Goal: Task Accomplishment & Management: Complete application form

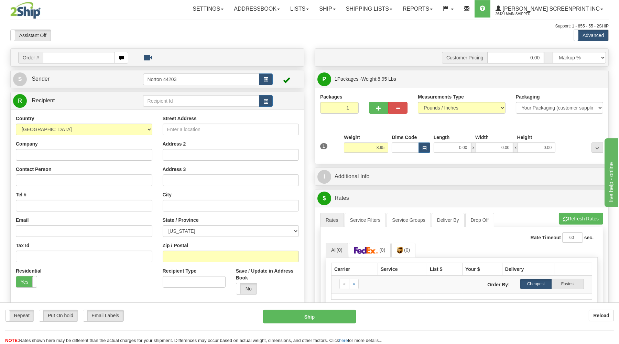
click at [88, 58] on input "text" at bounding box center [78, 58] width 71 height 12
type input "17053"
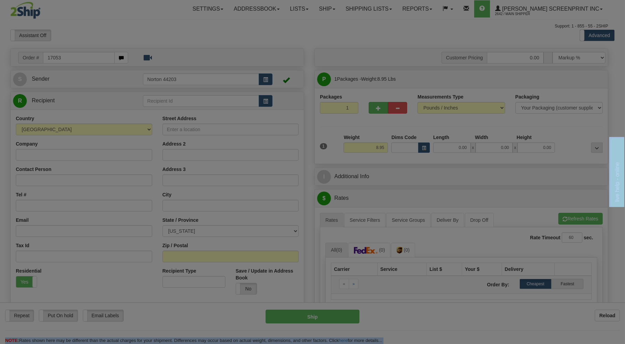
click at [102, 30] on body "Training Course Close Toggle navigation Settings Shipping Preferences New Recip…" at bounding box center [312, 172] width 625 height 344
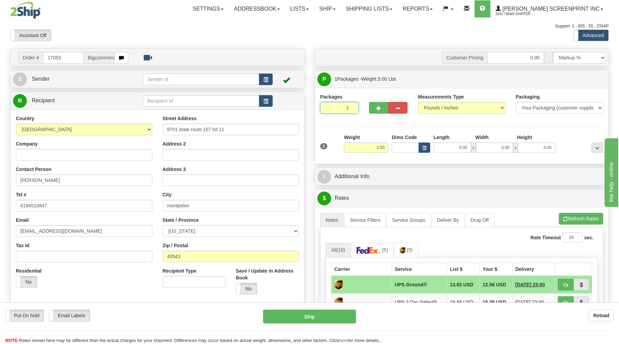
click at [343, 111] on input "1" at bounding box center [339, 108] width 38 height 12
click at [374, 148] on input "3.00" at bounding box center [366, 148] width 44 height 10
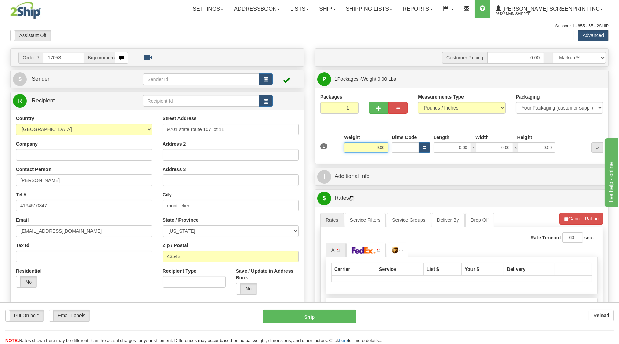
type input "8.95"
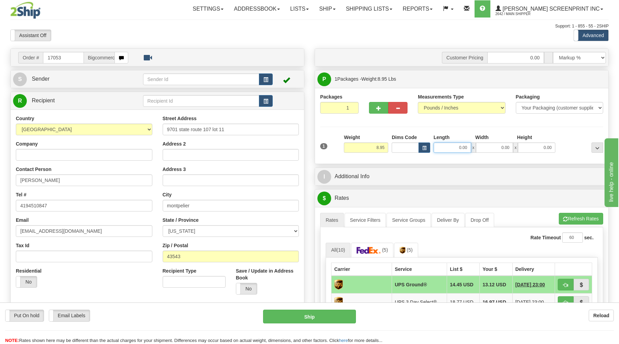
click at [465, 150] on input "0.00" at bounding box center [451, 148] width 37 height 10
type input "25"
type input "9.00"
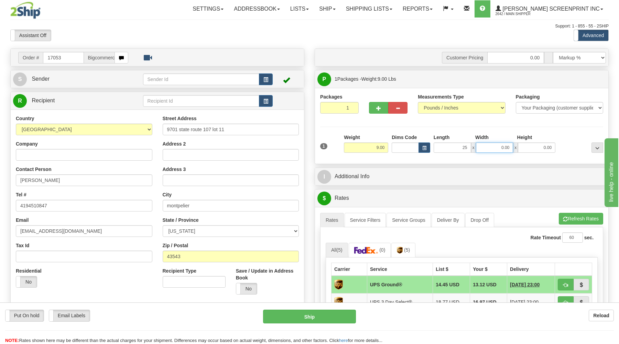
type input "25.00"
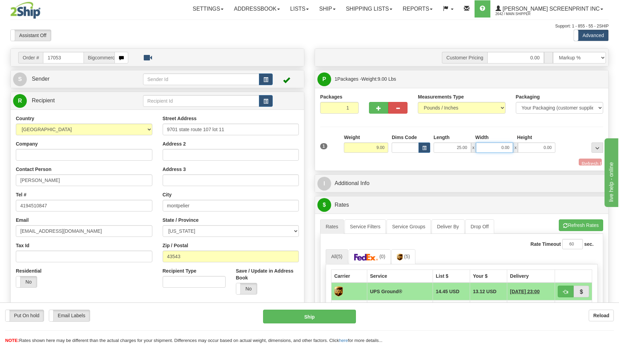
drag, startPoint x: 496, startPoint y: 147, endPoint x: 500, endPoint y: 150, distance: 4.5
click at [497, 148] on input "0.00" at bounding box center [494, 148] width 37 height 10
type input "8.95"
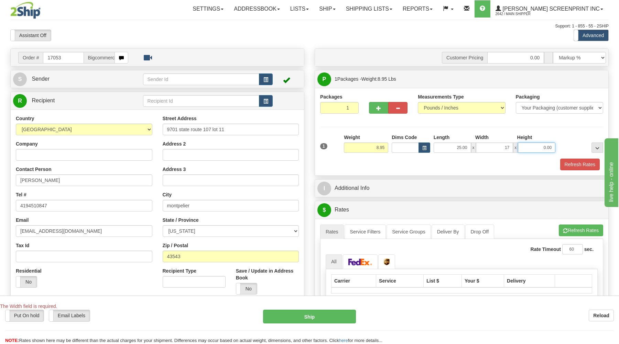
type input "17.00"
click at [542, 153] on input "0.00" at bounding box center [536, 148] width 37 height 10
type input "8.80"
type input "4"
type input "8.95"
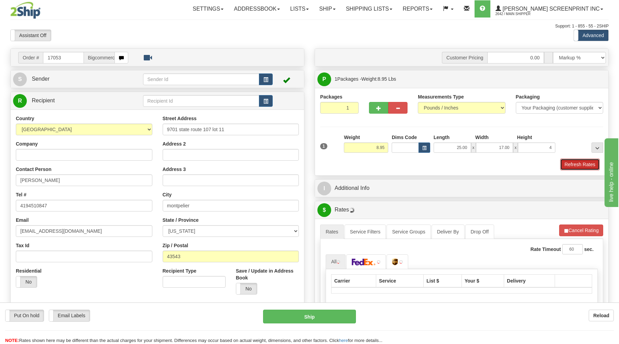
type input "4.00"
click at [575, 167] on button "Refresh Rates" at bounding box center [580, 165] width 40 height 12
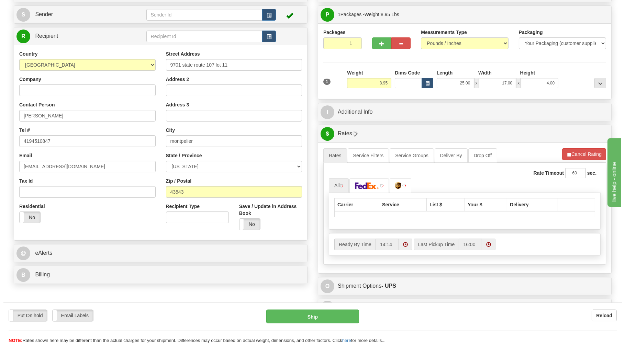
scroll to position [110, 0]
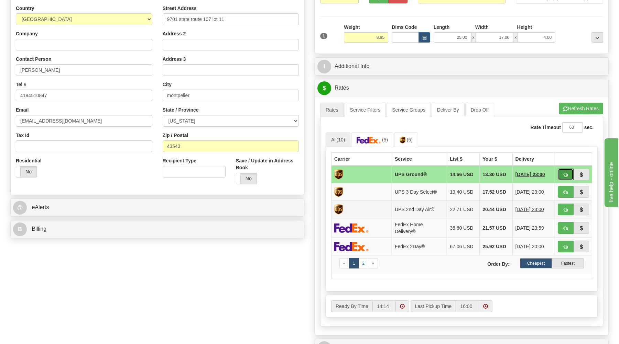
drag, startPoint x: 562, startPoint y: 174, endPoint x: 475, endPoint y: 218, distance: 97.3
click at [558, 178] on button "button" at bounding box center [565, 175] width 16 height 12
type input "03"
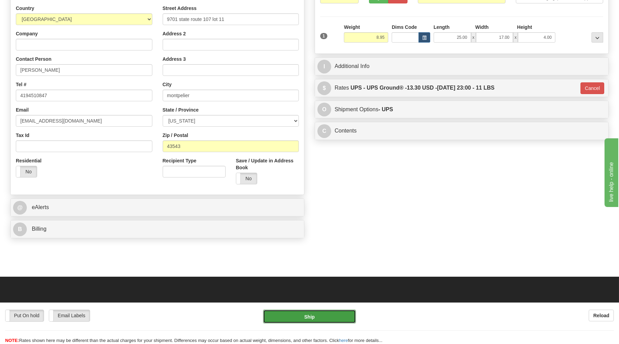
click at [328, 322] on button "Ship" at bounding box center [309, 317] width 93 height 14
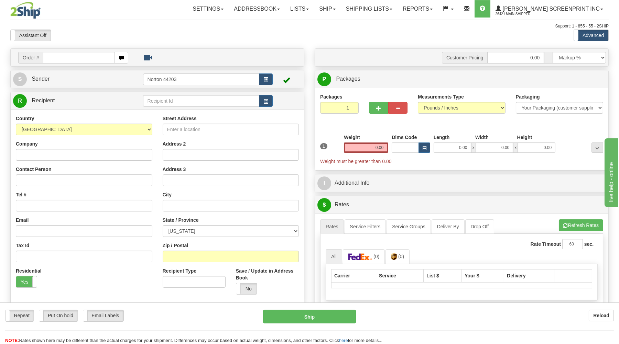
type input "10.55"
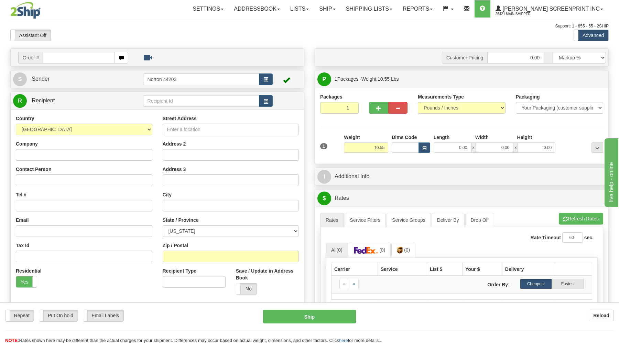
click at [49, 57] on input "text" at bounding box center [78, 58] width 71 height 12
type input "17058"
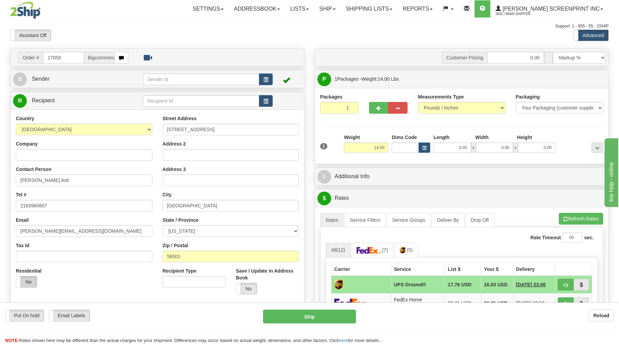
click at [29, 284] on label "No" at bounding box center [26, 282] width 21 height 11
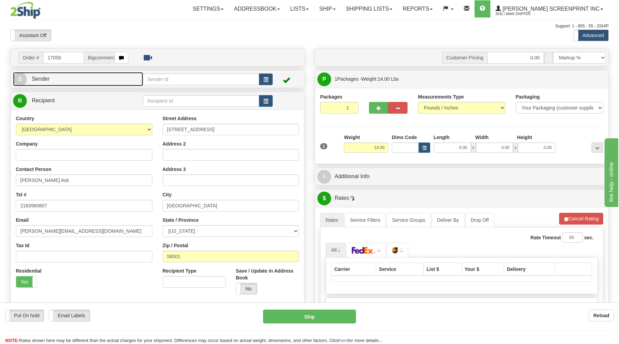
click at [85, 82] on link "S Sender" at bounding box center [78, 79] width 130 height 14
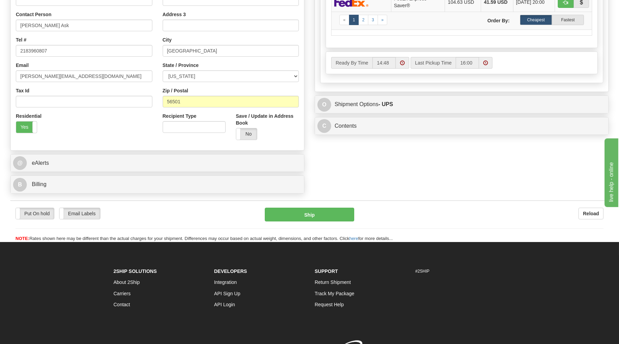
scroll to position [368, 0]
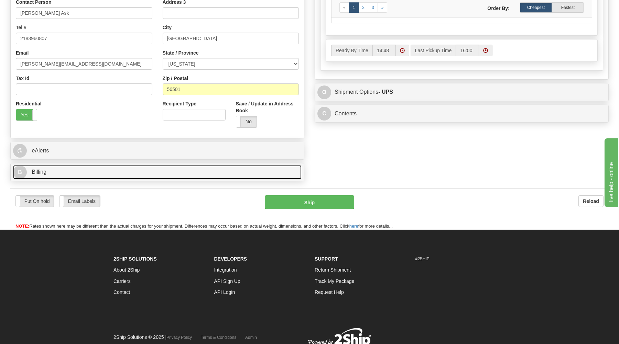
click at [98, 177] on link "B Billing" at bounding box center [157, 172] width 288 height 14
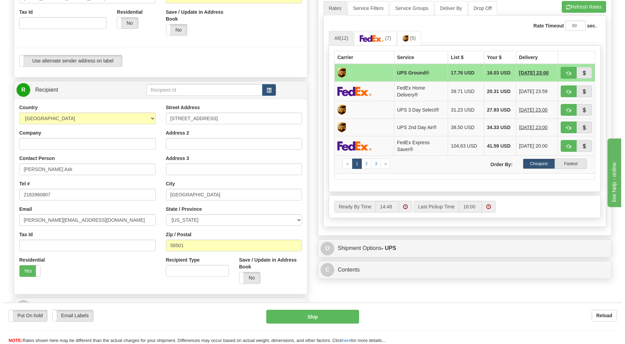
scroll to position [110, 0]
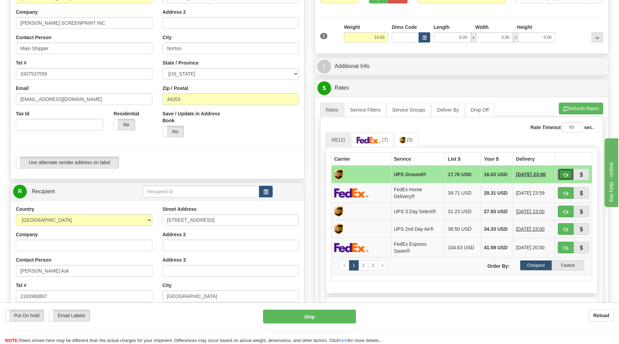
click at [564, 174] on span "button" at bounding box center [565, 175] width 5 height 4
type input "03"
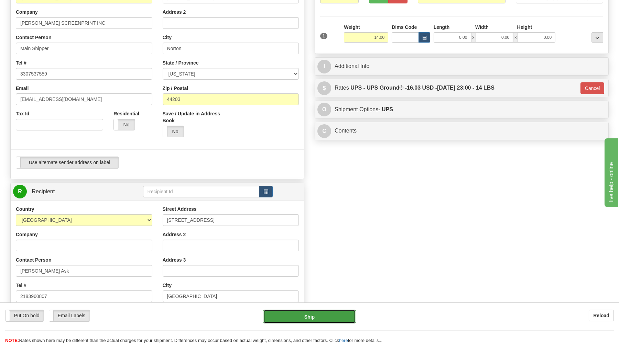
click at [320, 318] on button "Ship" at bounding box center [309, 317] width 93 height 14
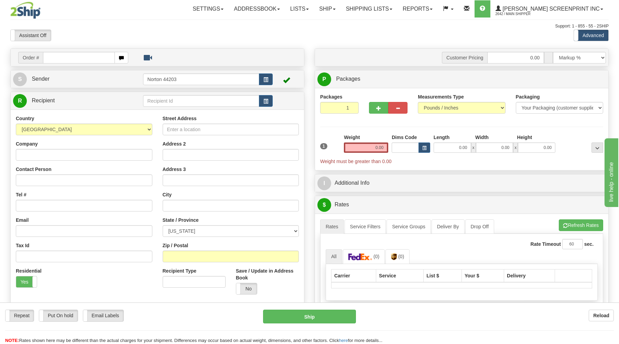
type input "14.30"
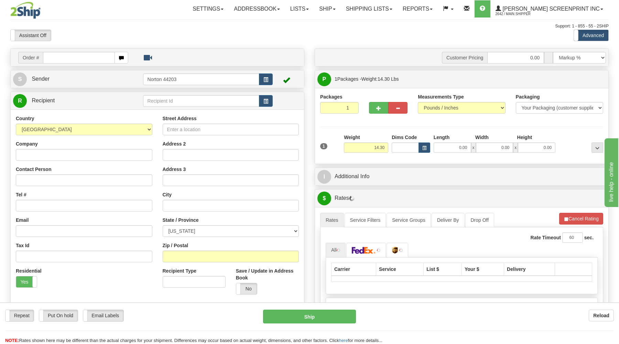
click at [67, 58] on input "text" at bounding box center [78, 58] width 71 height 12
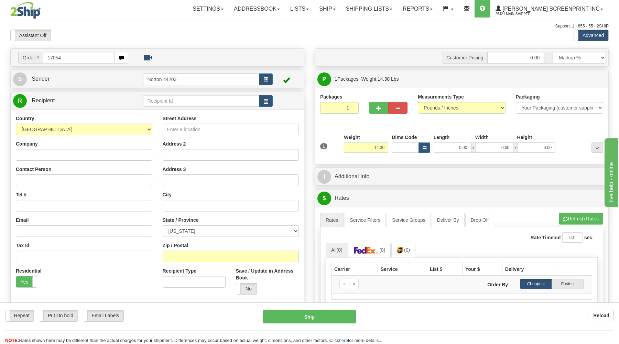
type input "17054"
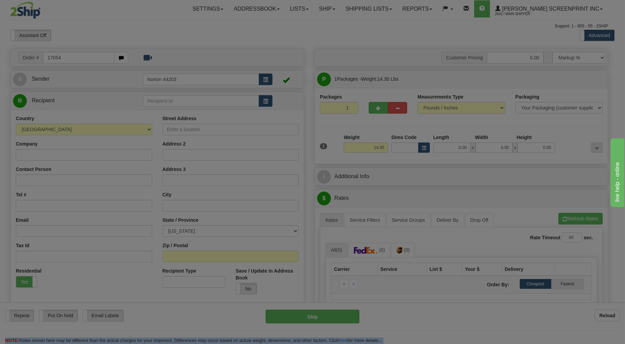
click at [116, 38] on body "Training Course Close Toggle navigation Settings Shipping Preferences New Recip…" at bounding box center [312, 172] width 625 height 344
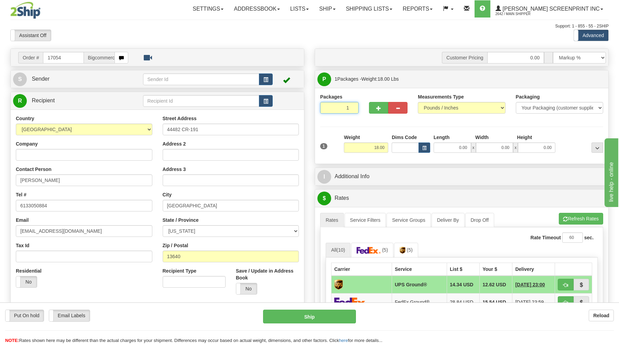
drag, startPoint x: 322, startPoint y: 109, endPoint x: 353, endPoint y: 130, distance: 37.4
click at [325, 114] on input "1" at bounding box center [339, 108] width 38 height 12
click at [382, 148] on input "18.00" at bounding box center [366, 148] width 44 height 10
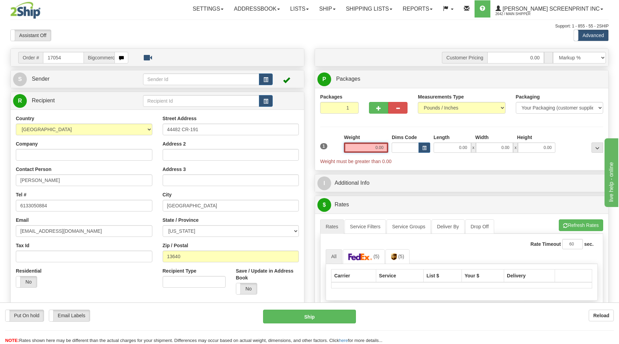
type input "14.30"
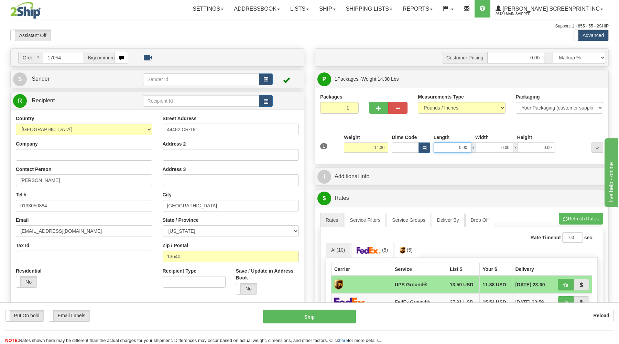
click at [466, 150] on input "0.00" at bounding box center [451, 148] width 37 height 10
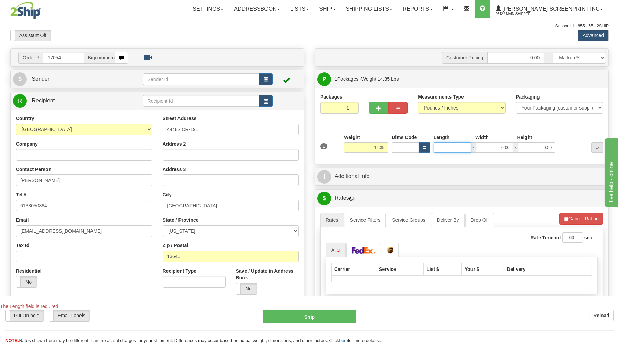
type input "14.30"
type input "26.00"
click at [507, 149] on input "0.00" at bounding box center [494, 148] width 37 height 10
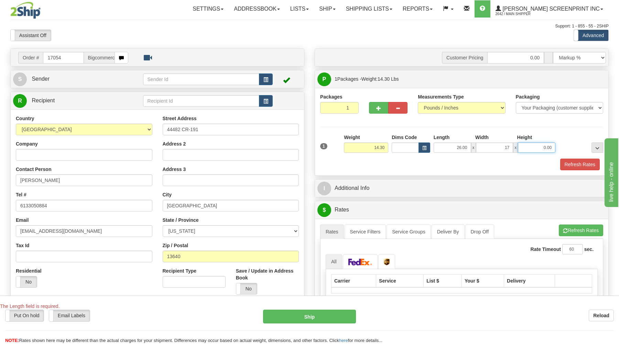
type input "17.00"
click at [533, 147] on input "0.00" at bounding box center [536, 148] width 37 height 10
type input "10"
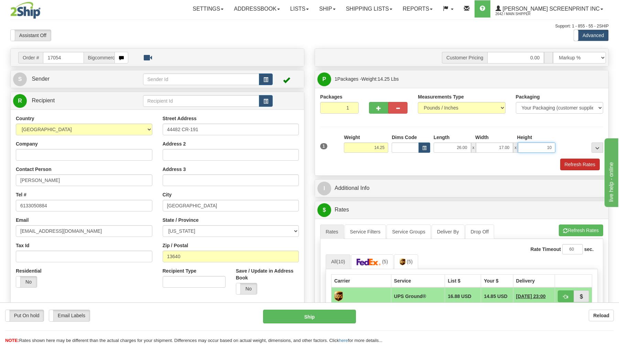
type input "14.30"
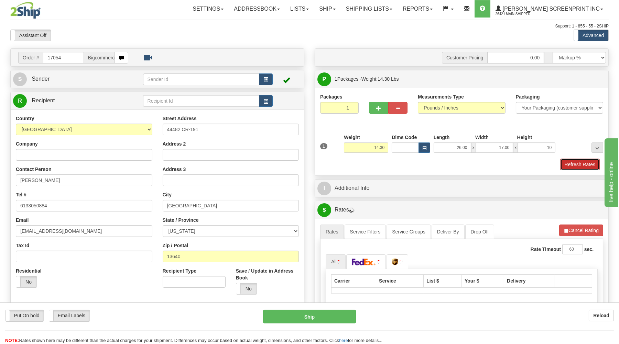
type input "10.00"
click at [567, 165] on button "Refresh Rates" at bounding box center [580, 165] width 40 height 12
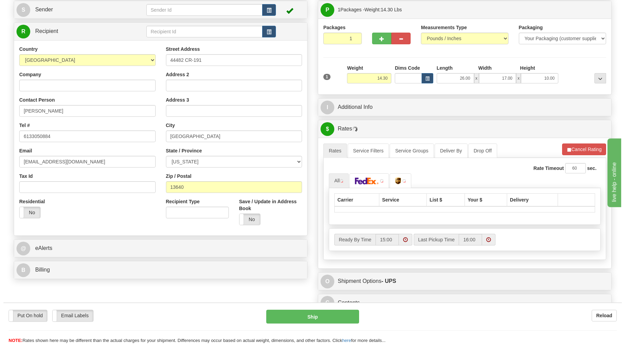
scroll to position [74, 0]
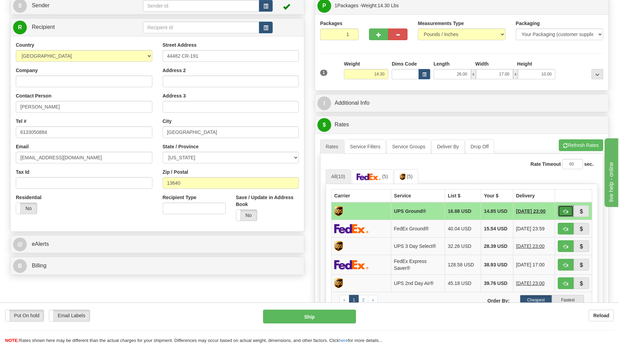
click at [563, 210] on button "button" at bounding box center [565, 212] width 16 height 12
type input "03"
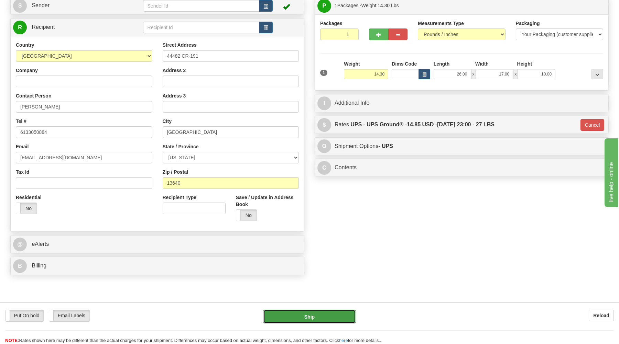
click at [321, 315] on button "Ship" at bounding box center [309, 317] width 93 height 14
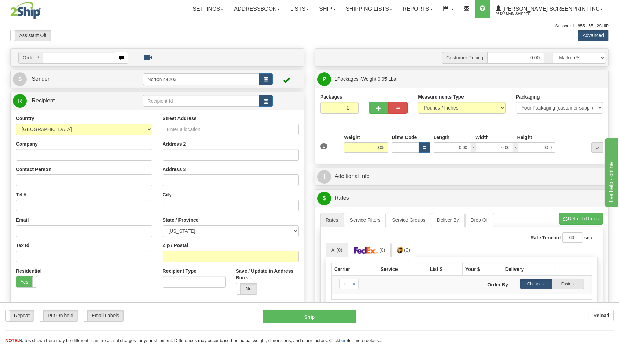
type input "1.35"
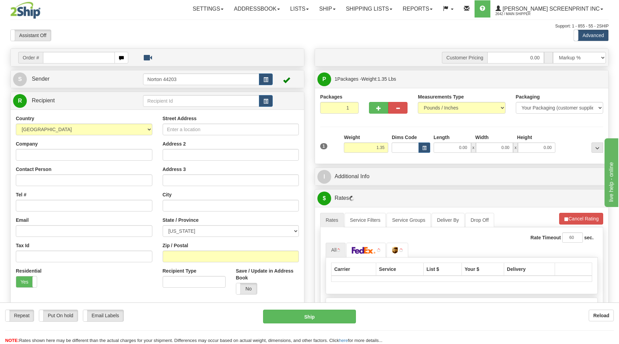
click at [74, 57] on input "text" at bounding box center [78, 58] width 71 height 12
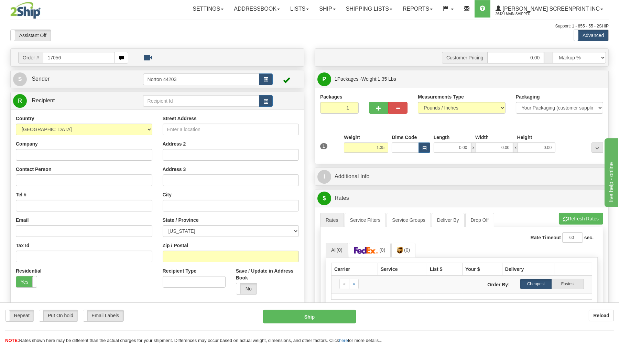
type input "17056"
click at [93, 40] on body "Training Course Close Toggle navigation Settings Shipping Preferences New Recip…" at bounding box center [312, 172] width 625 height 344
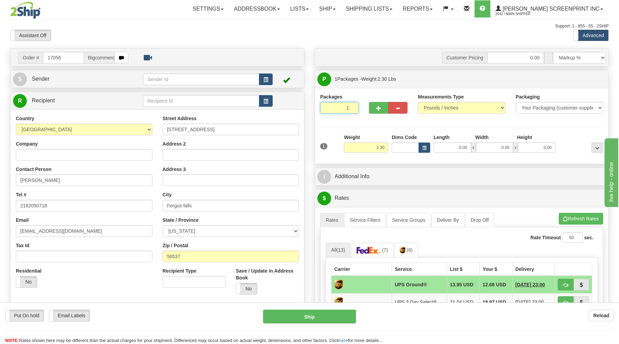
drag, startPoint x: 325, startPoint y: 106, endPoint x: 327, endPoint y: 111, distance: 5.1
click at [325, 108] on input "1" at bounding box center [339, 108] width 38 height 12
drag, startPoint x: 368, startPoint y: 146, endPoint x: 305, endPoint y: 85, distance: 88.0
click at [368, 148] on input "2.30" at bounding box center [366, 148] width 44 height 10
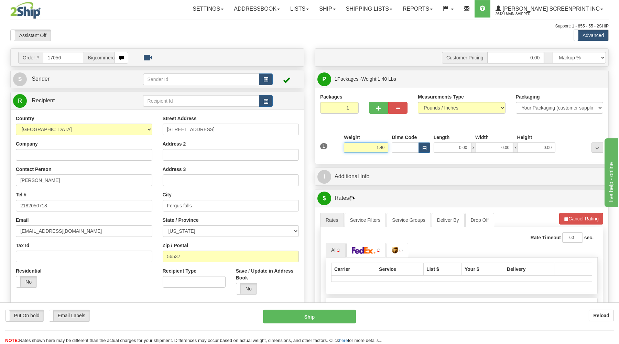
type input "1.35"
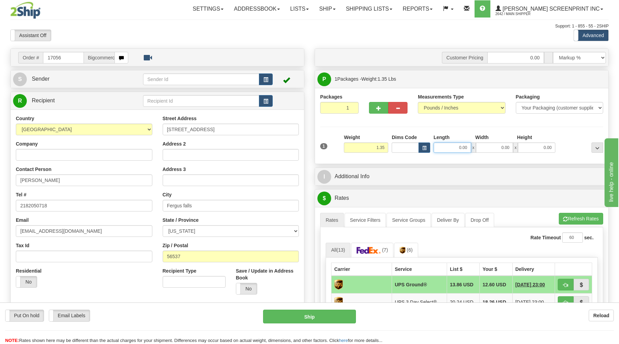
click at [450, 150] on input "0.00" at bounding box center [451, 148] width 37 height 10
type input "39.00"
click at [493, 151] on input "0.00" at bounding box center [494, 148] width 37 height 10
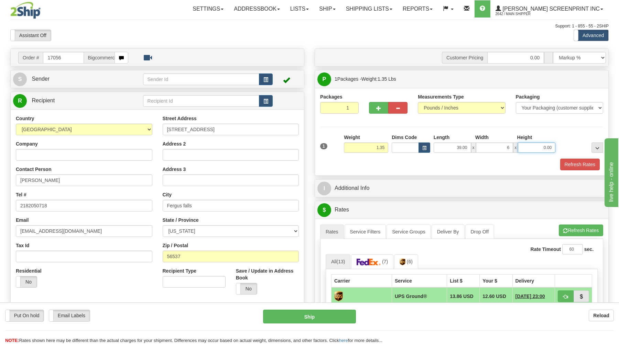
type input "6.00"
click at [546, 145] on input "0.00" at bounding box center [536, 148] width 37 height 10
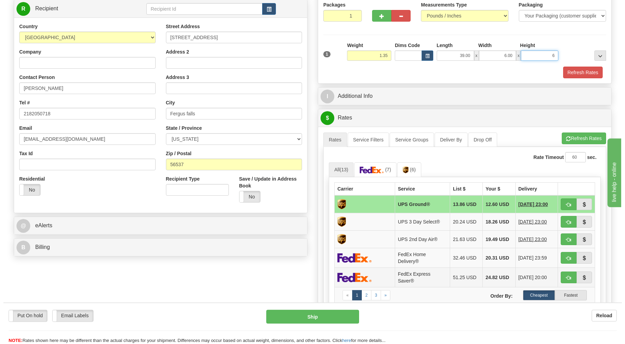
scroll to position [147, 0]
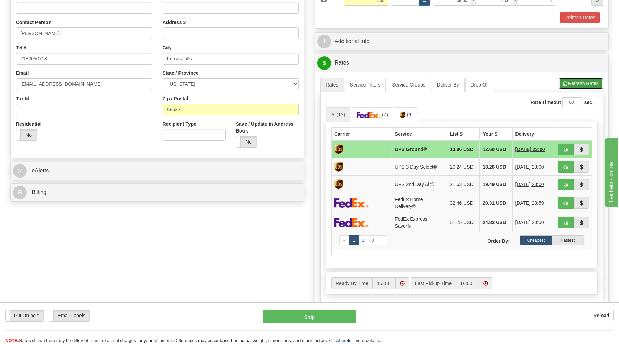
type input "6.00"
click at [578, 84] on button "Refresh Rates" at bounding box center [581, 84] width 44 height 12
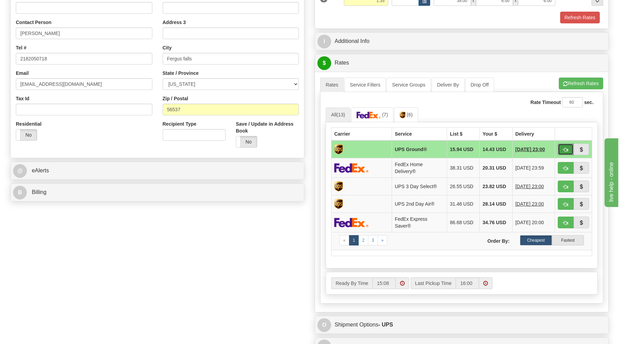
click at [563, 151] on span "button" at bounding box center [565, 150] width 5 height 4
type input "03"
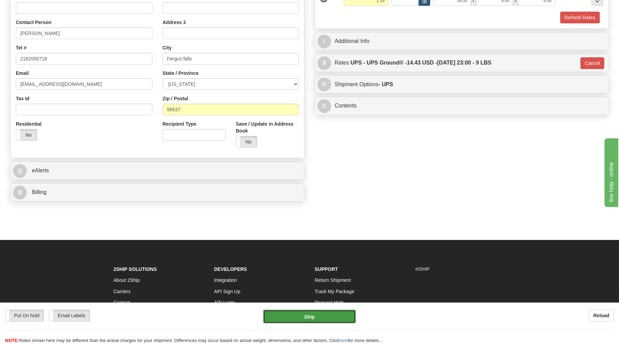
click at [289, 314] on button "Ship" at bounding box center [309, 317] width 93 height 14
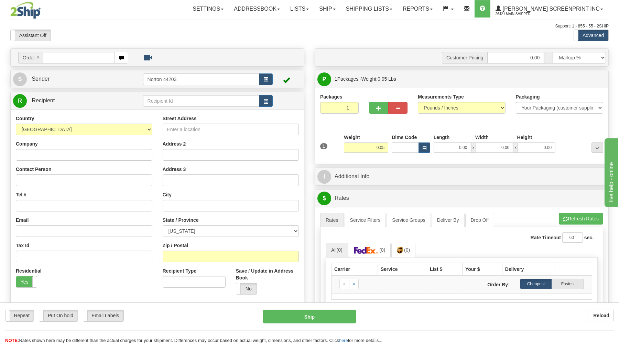
type input "0.00"
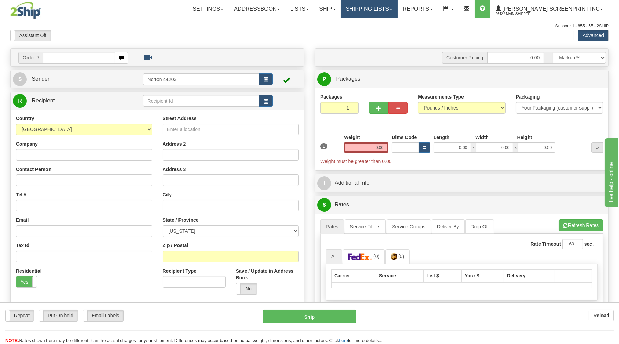
click at [380, 9] on link "Shipping lists" at bounding box center [369, 8] width 57 height 17
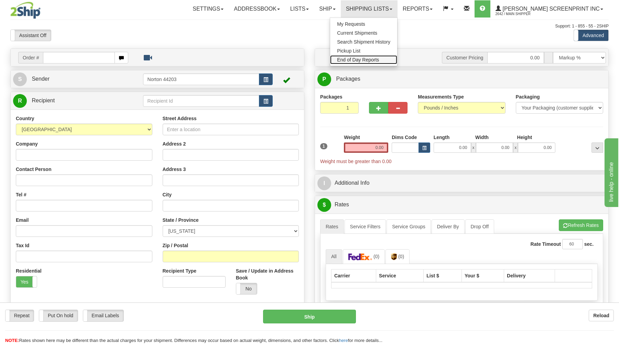
click at [374, 61] on span "End of Day Reports" at bounding box center [358, 59] width 42 height 5
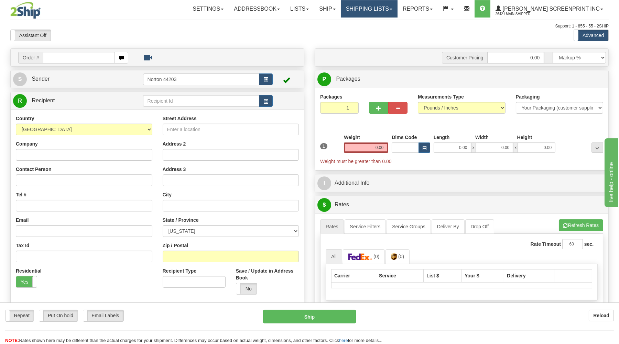
click at [396, 13] on link "Shipping lists" at bounding box center [369, 8] width 57 height 17
